Goal: Transaction & Acquisition: Obtain resource

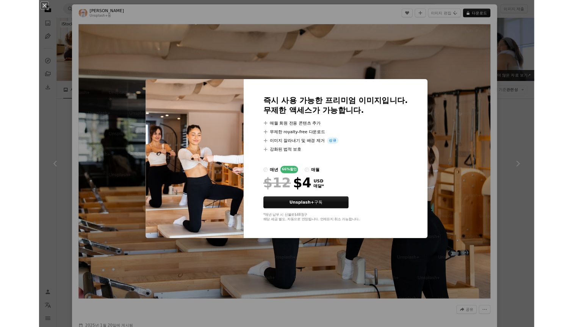
scroll to position [7153, 0]
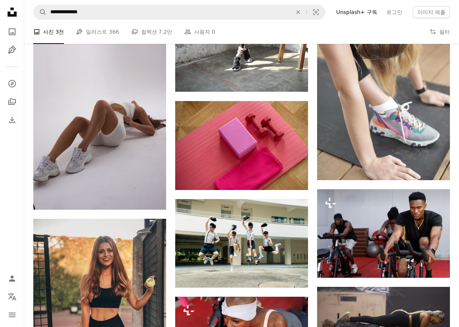
scroll to position [8778, 0]
